Goal: Task Accomplishment & Management: Use online tool/utility

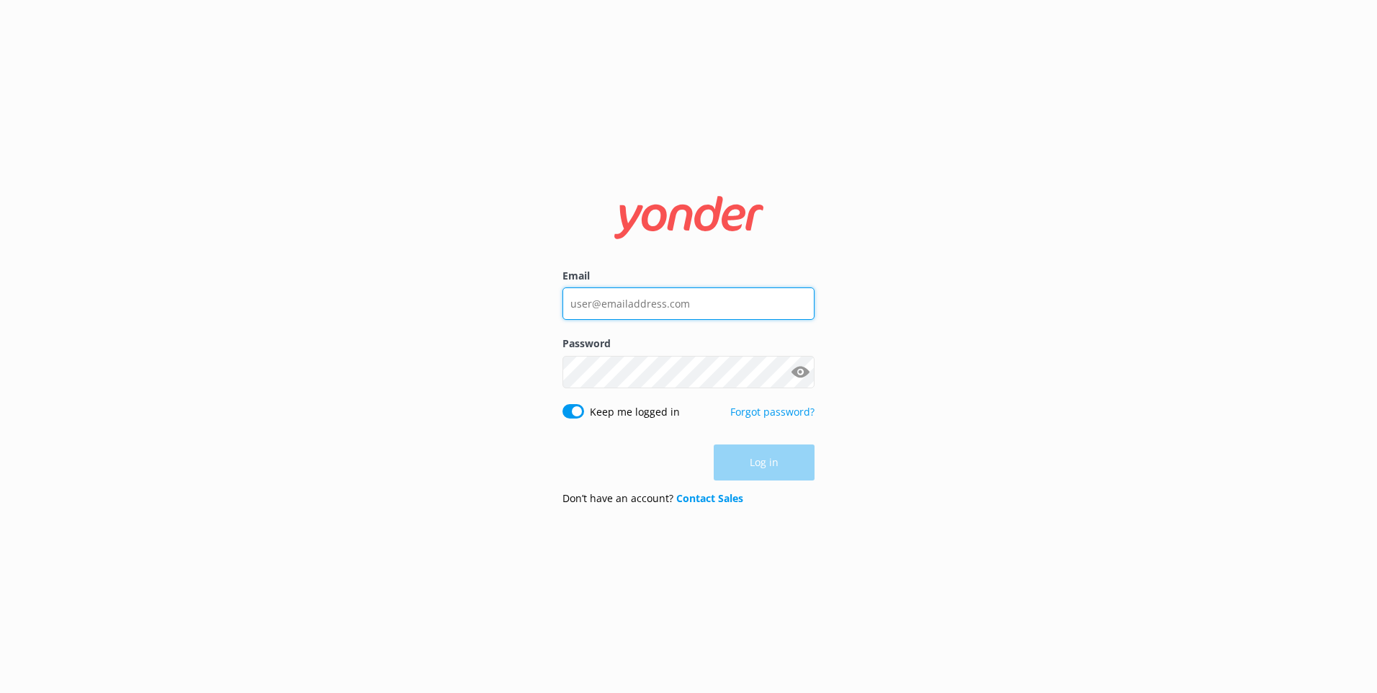
type input "[EMAIL_ADDRESS][DOMAIN_NAME]"
click at [748, 465] on div "Log in" at bounding box center [689, 462] width 252 height 36
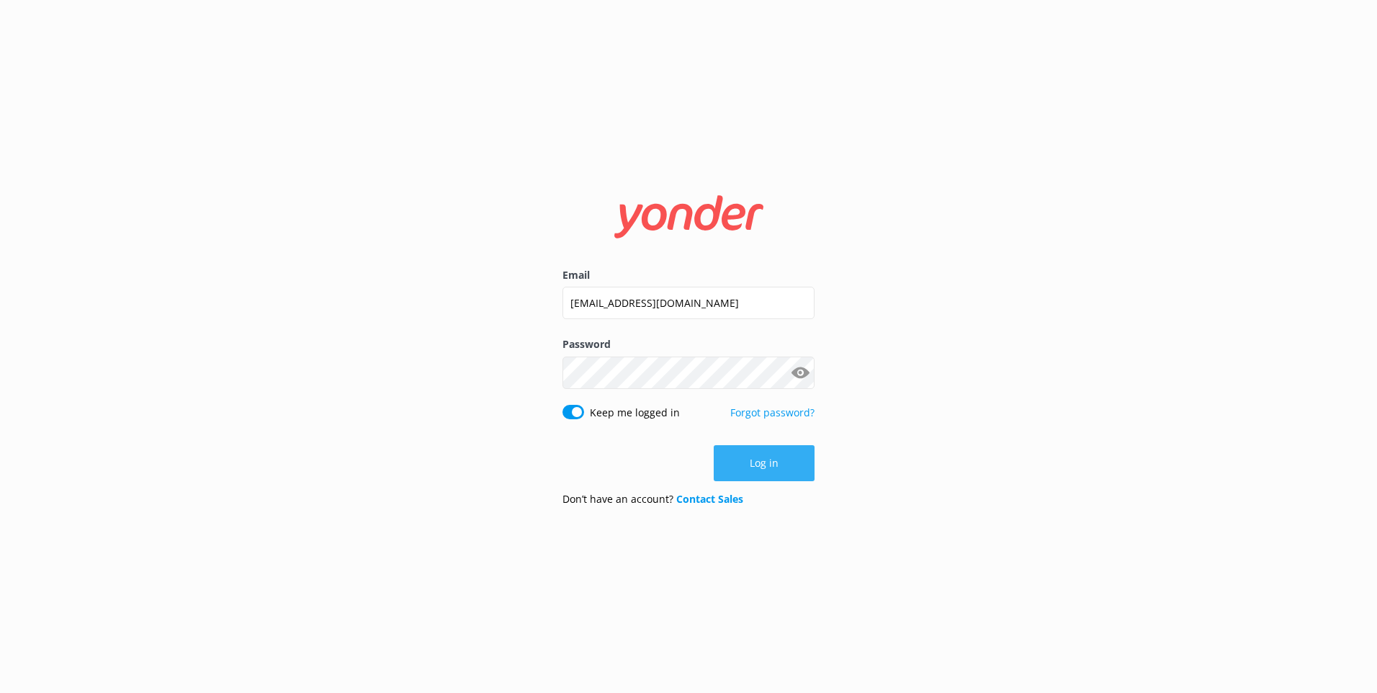
click at [757, 465] on button "Log in" at bounding box center [764, 463] width 101 height 36
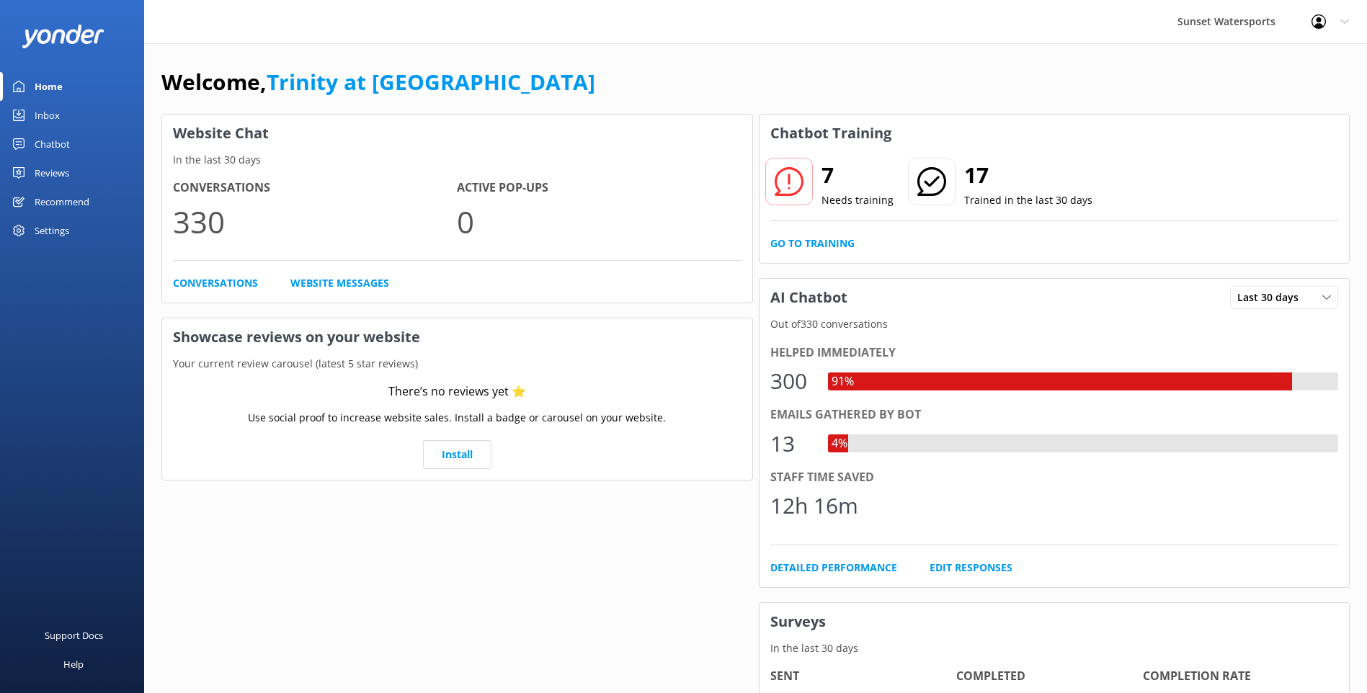
click at [87, 117] on link "Inbox" at bounding box center [72, 115] width 144 height 29
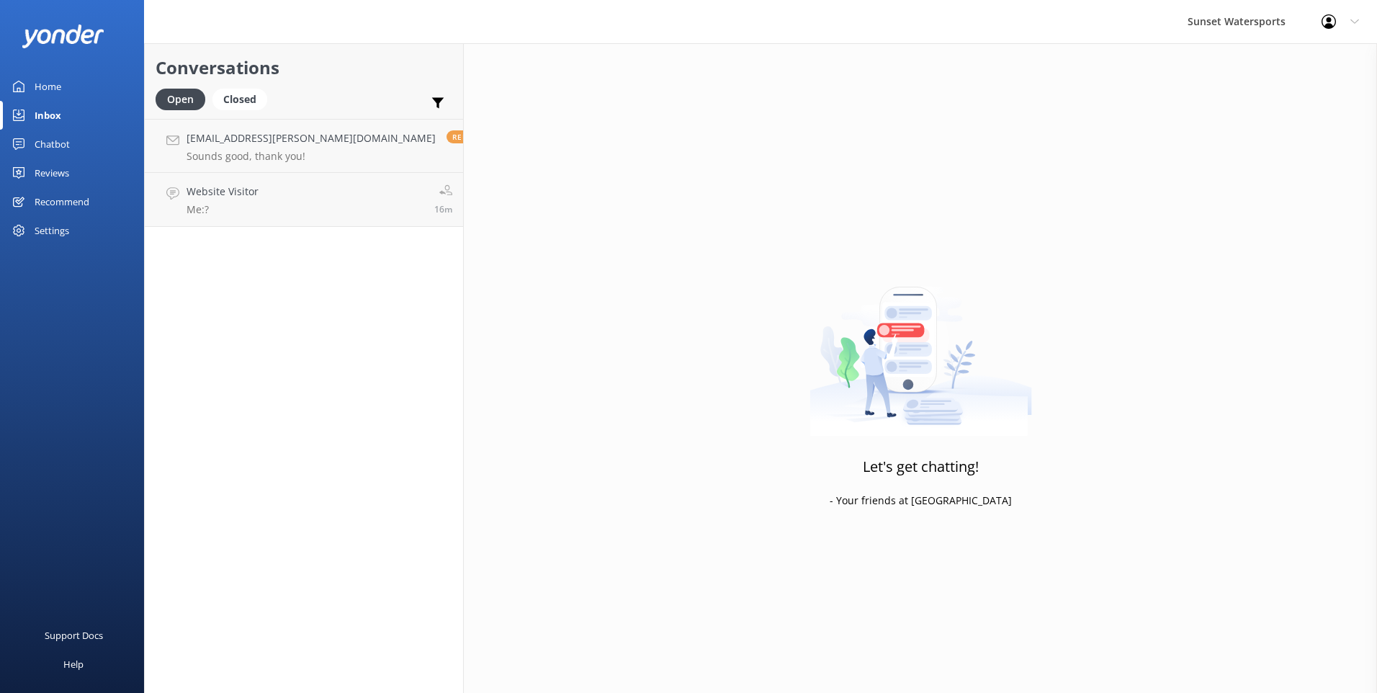
click at [63, 143] on div "Chatbot" at bounding box center [52, 144] width 35 height 29
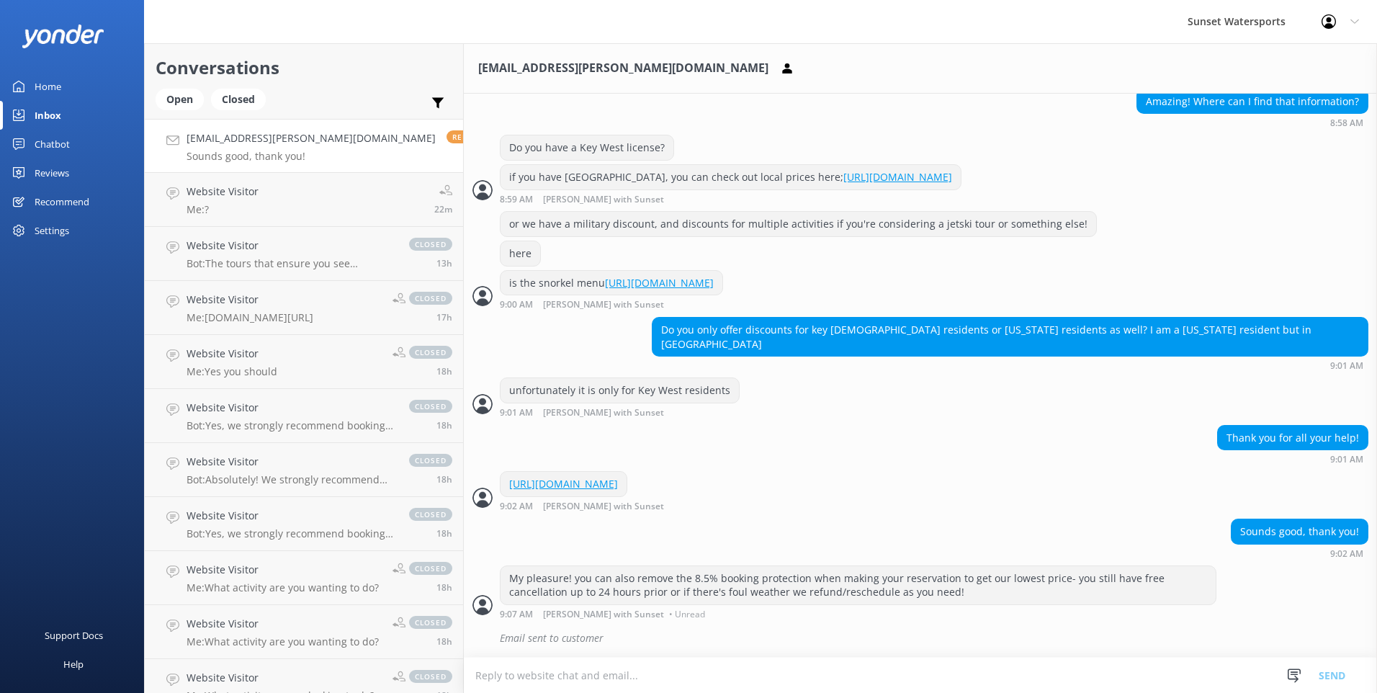
scroll to position [525, 0]
